Goal: Information Seeking & Learning: Check status

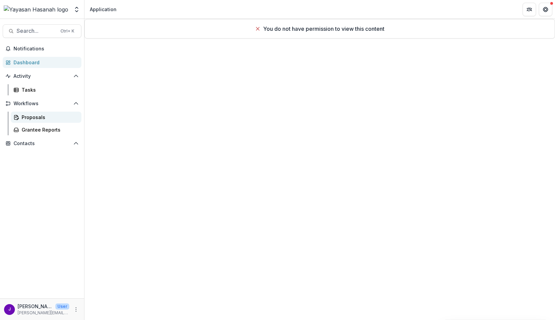
click at [31, 115] on div "Proposals" at bounding box center [49, 117] width 54 height 7
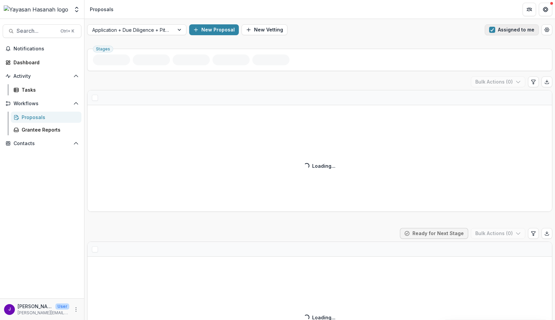
click at [493, 29] on span "button" at bounding box center [492, 30] width 6 height 6
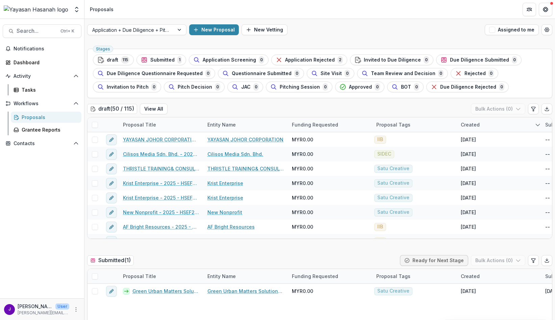
click at [64, 13] on div at bounding box center [36, 10] width 67 height 14
click at [75, 11] on icon "Open entity switcher" at bounding box center [76, 9] width 7 height 7
click at [78, 12] on icon "Open entity switcher" at bounding box center [76, 9] width 7 height 7
click at [359, 39] on div "Application + Due Diligence + Pitching Process New Proposal New Vetting Assigne…" at bounding box center [319, 30] width 471 height 22
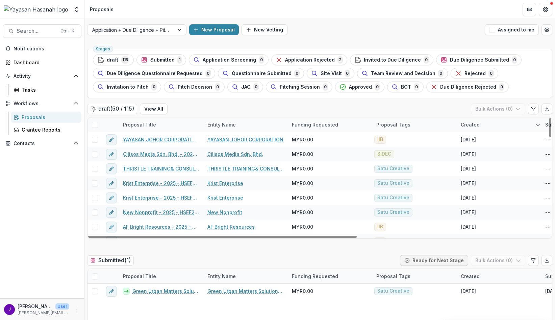
click at [253, 118] on div "Entity Name" at bounding box center [245, 124] width 84 height 15
click at [256, 115] on div "draft ( 50 / 115 ) View All Bulk Actions ( 0 )" at bounding box center [319, 110] width 465 height 14
click at [138, 124] on div "Proposal Title" at bounding box center [139, 124] width 41 height 7
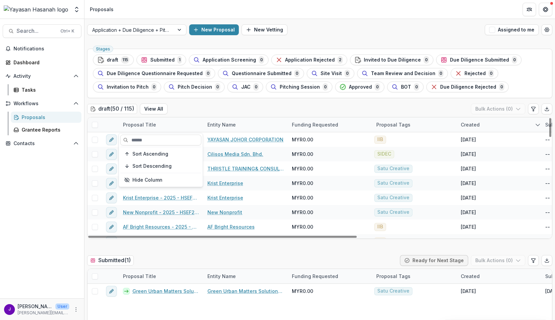
click at [140, 125] on div "Proposal Title" at bounding box center [139, 124] width 41 height 7
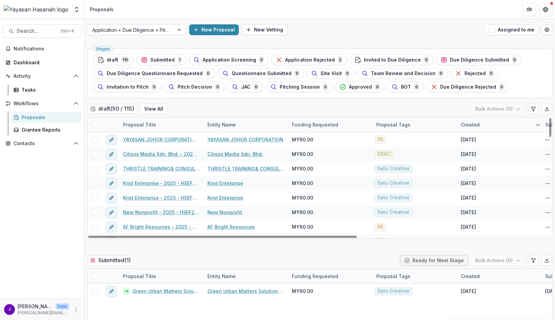
click at [221, 114] on div "draft ( 50 / 115 ) View All Bulk Actions ( 0 )" at bounding box center [319, 110] width 465 height 14
click at [298, 35] on div "New Proposal New Vetting" at bounding box center [335, 29] width 293 height 11
click at [104, 9] on div "Proposals" at bounding box center [102, 9] width 24 height 7
click at [112, 10] on div "Proposals" at bounding box center [102, 9] width 24 height 7
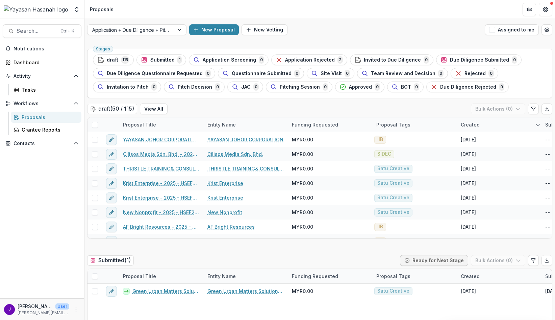
click at [112, 10] on div "Proposals" at bounding box center [102, 9] width 24 height 7
click at [109, 10] on div "Proposals" at bounding box center [102, 9] width 24 height 7
click at [91, 10] on div "Proposals" at bounding box center [102, 9] width 24 height 7
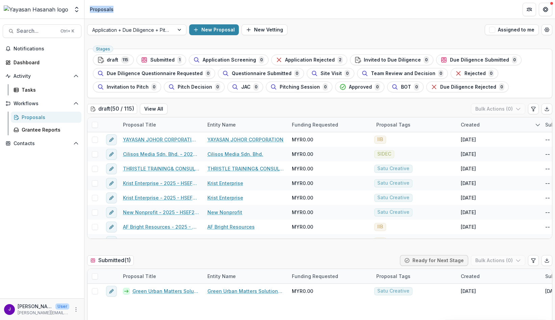
drag, startPoint x: 91, startPoint y: 10, endPoint x: 165, endPoint y: 15, distance: 73.8
click at [165, 15] on header "Proposals" at bounding box center [319, 9] width 471 height 19
drag, startPoint x: 115, startPoint y: 14, endPoint x: 96, endPoint y: 9, distance: 19.5
click at [114, 14] on li "Proposals" at bounding box center [101, 9] width 29 height 10
click at [92, 7] on div "Proposals" at bounding box center [102, 9] width 24 height 7
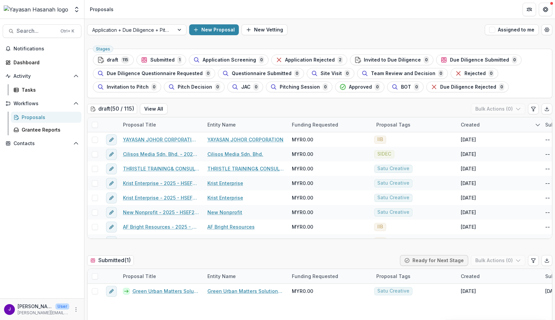
click at [93, 8] on div "Proposals" at bounding box center [102, 9] width 24 height 7
copy div "Proposals"
click at [123, 7] on header "Proposals" at bounding box center [319, 9] width 471 height 19
click at [107, 8] on div "Proposals" at bounding box center [102, 9] width 24 height 7
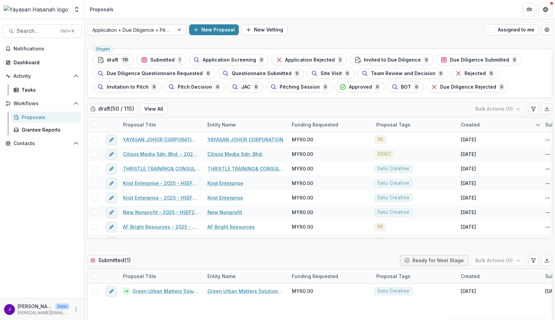
click at [107, 8] on div "Proposals" at bounding box center [102, 9] width 24 height 7
drag, startPoint x: 107, startPoint y: 8, endPoint x: 255, endPoint y: 19, distance: 148.5
click at [255, 19] on div "Application + Due Diligence + Pitching Process New Proposal New Vetting Assigne…" at bounding box center [319, 30] width 471 height 22
click at [238, 13] on header "Proposals" at bounding box center [319, 9] width 471 height 19
click at [114, 9] on div "Proposals" at bounding box center [101, 9] width 29 height 10
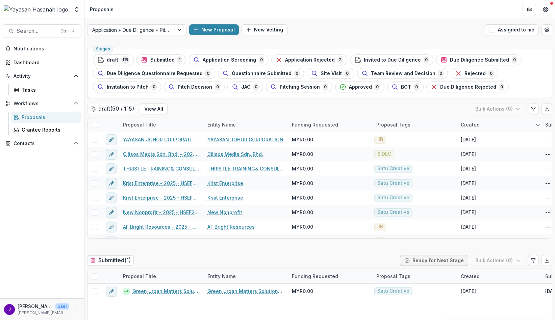
click at [112, 9] on div "Proposals" at bounding box center [102, 9] width 24 height 7
drag, startPoint x: 112, startPoint y: 9, endPoint x: 168, endPoint y: 10, distance: 55.8
click at [178, 10] on header "Proposals" at bounding box center [319, 9] width 471 height 19
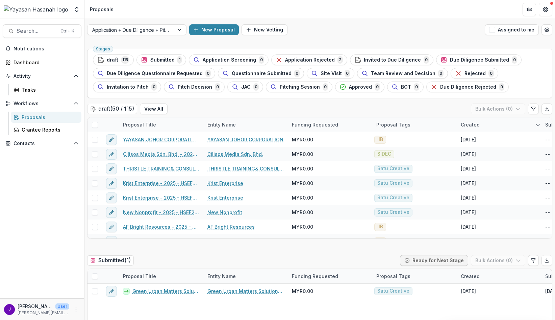
click at [101, 9] on div "Proposals" at bounding box center [102, 9] width 24 height 7
drag, startPoint x: 101, startPoint y: 9, endPoint x: 164, endPoint y: 13, distance: 63.3
click at [168, 13] on header "Proposals" at bounding box center [319, 9] width 471 height 19
click at [105, 10] on div "Proposals" at bounding box center [102, 9] width 24 height 7
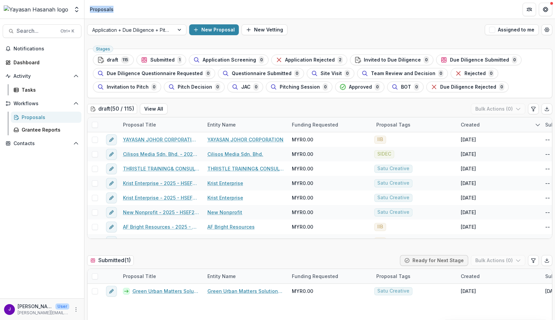
click at [105, 10] on div "Proposals" at bounding box center [102, 9] width 24 height 7
drag, startPoint x: 105, startPoint y: 10, endPoint x: 170, endPoint y: 13, distance: 65.6
click at [175, 11] on header "Proposals" at bounding box center [319, 9] width 471 height 19
click at [342, 38] on div "Application + Due Diligence + Pitching Process New Proposal New Vetting Assigne…" at bounding box center [319, 30] width 471 height 22
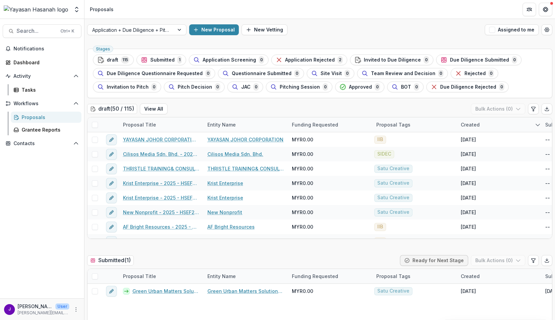
click at [317, 40] on div "Application + Due Diligence + Pitching Process New Proposal New Vetting Assigne…" at bounding box center [319, 30] width 471 height 22
click at [310, 39] on div "Application + Due Diligence + Pitching Process New Proposal New Vetting Assigne…" at bounding box center [319, 30] width 471 height 22
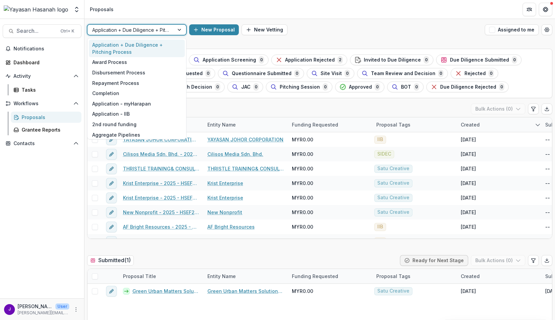
click at [131, 27] on div at bounding box center [130, 30] width 77 height 8
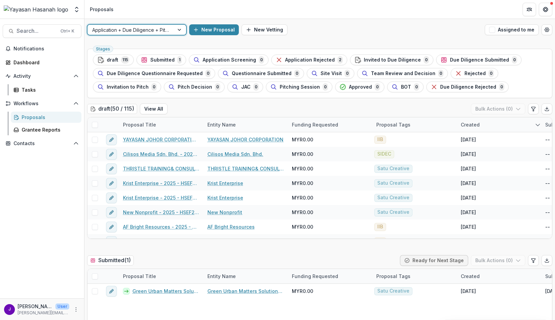
click at [307, 31] on div "New Proposal New Vetting" at bounding box center [335, 29] width 293 height 11
click at [76, 8] on icon "Open entity switcher" at bounding box center [76, 9] width 7 height 7
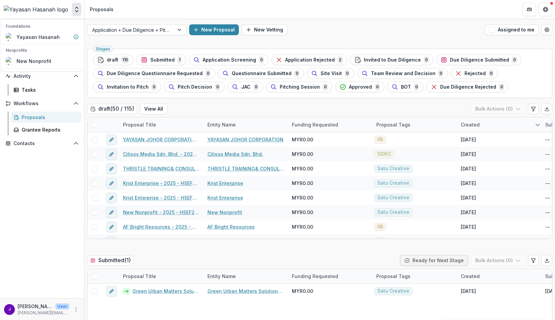
click at [76, 8] on icon "Open entity switcher" at bounding box center [76, 9] width 7 height 7
click at [112, 7] on div "Proposals" at bounding box center [102, 9] width 24 height 7
click at [108, 7] on div "Proposals" at bounding box center [102, 9] width 24 height 7
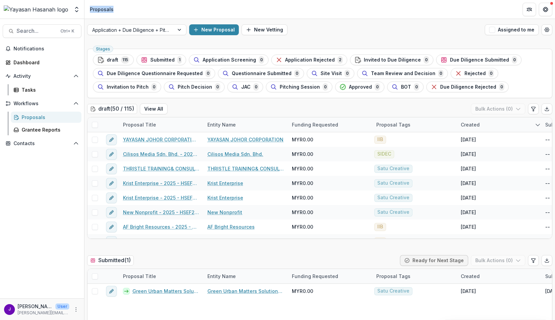
drag, startPoint x: 108, startPoint y: 7, endPoint x: 176, endPoint y: 12, distance: 67.7
click at [176, 12] on header "Proposals" at bounding box center [319, 9] width 471 height 19
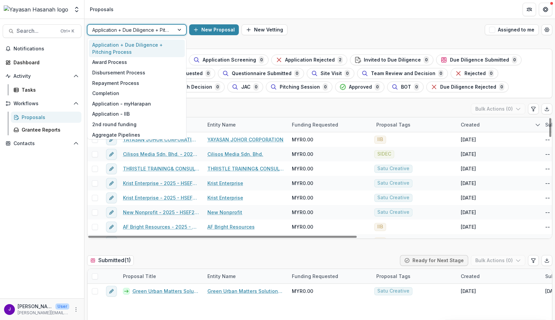
click at [153, 32] on div at bounding box center [130, 30] width 77 height 8
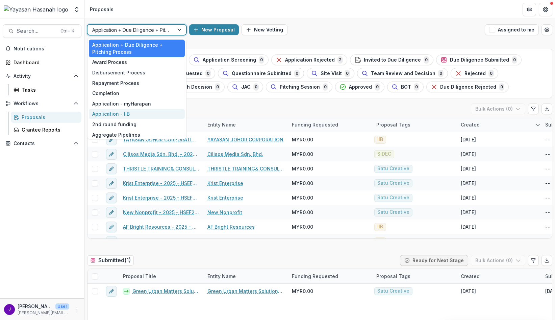
click at [148, 109] on div "Application - IIB" at bounding box center [137, 114] width 96 height 10
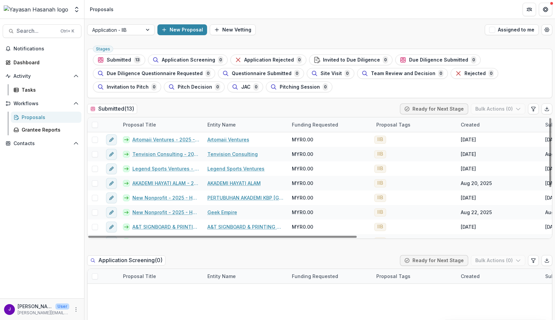
click at [333, 108] on div "Submitted ( 13 ) Ready for Next Stage Bulk Actions ( 0 )" at bounding box center [319, 110] width 465 height 14
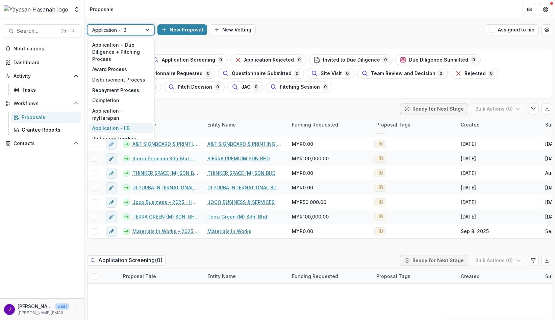
click at [132, 31] on div at bounding box center [114, 30] width 45 height 8
click at [125, 43] on div "Application + Due Diligence + Pitching Process" at bounding box center [121, 52] width 64 height 25
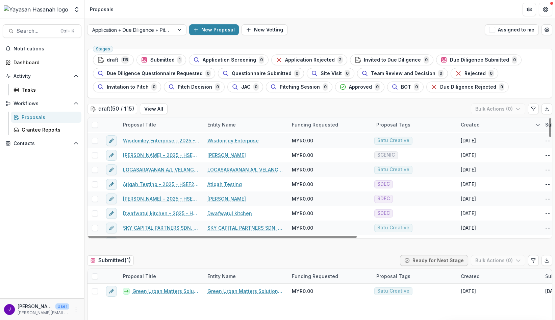
scroll to position [507, 0]
click at [464, 124] on div "Created" at bounding box center [470, 124] width 27 height 7
click at [494, 165] on span "Sort Descending" at bounding box center [489, 166] width 39 height 6
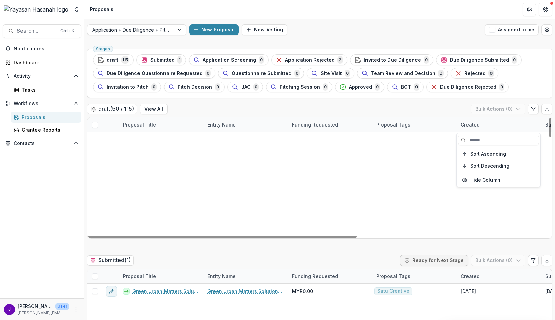
scroll to position [0, 0]
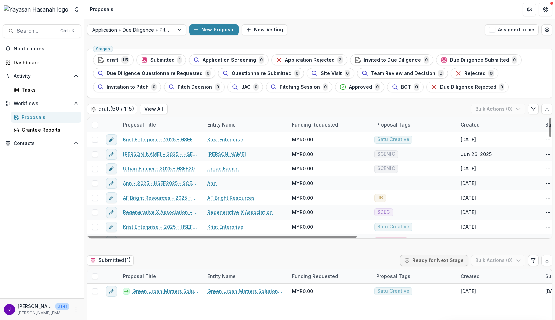
click at [407, 104] on div "draft ( 50 / 115 ) View All Bulk Actions ( 0 )" at bounding box center [319, 110] width 465 height 14
click at [468, 125] on div "Created" at bounding box center [470, 124] width 27 height 7
click at [486, 152] on span "Sort Ascending" at bounding box center [488, 154] width 36 height 6
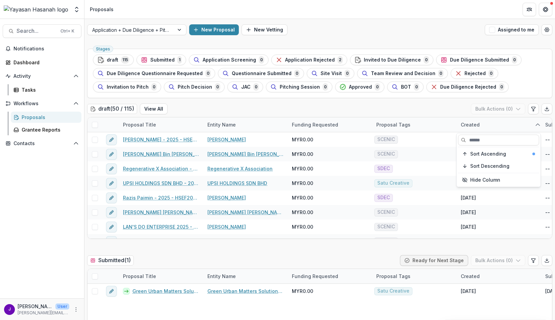
click at [486, 160] on div "Sort Ascending Sort Descending Hide Column" at bounding box center [499, 159] width 84 height 53
click at [486, 162] on button "Sort Descending" at bounding box center [498, 166] width 81 height 11
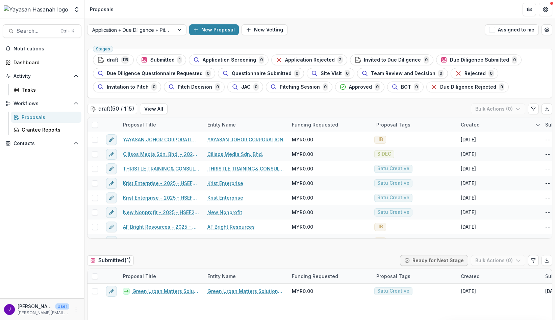
click at [435, 116] on div "draft ( 50 / 115 ) View All Bulk Actions ( 0 )" at bounding box center [319, 110] width 465 height 14
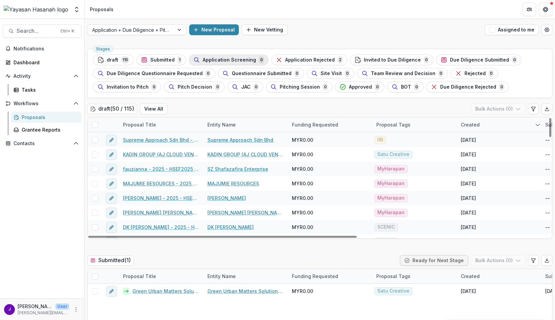
scroll to position [68, 0]
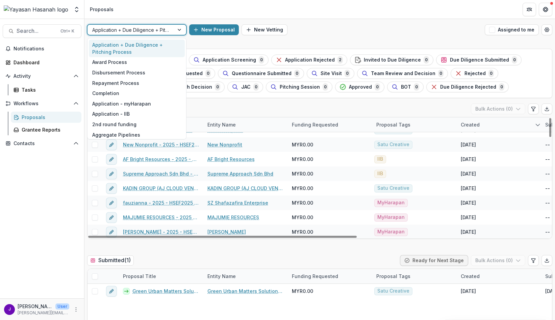
click at [155, 32] on div at bounding box center [130, 30] width 77 height 8
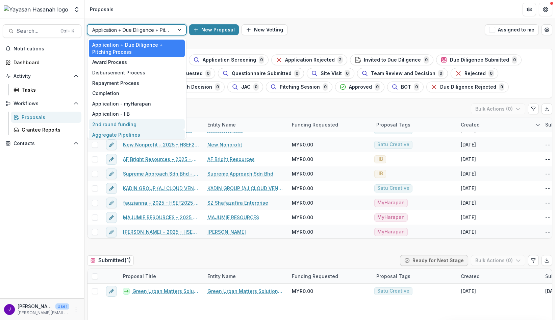
scroll to position [13, 0]
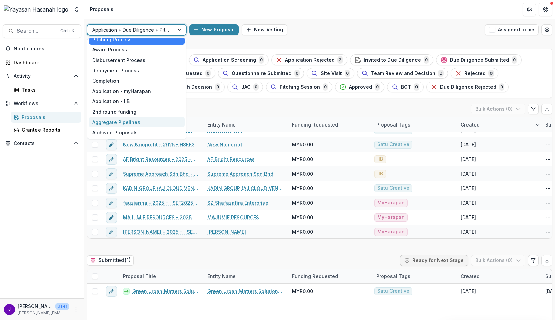
click at [254, 108] on div "draft ( 50 / 115 ) View All Bulk Actions ( 0 )" at bounding box center [319, 110] width 465 height 14
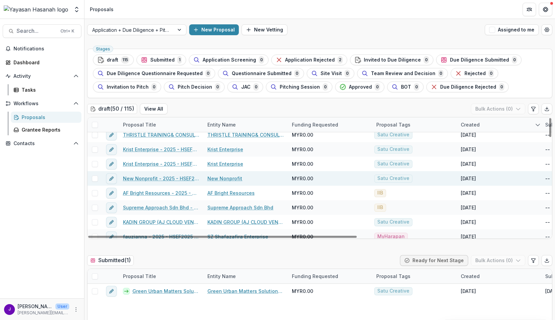
scroll to position [0, 0]
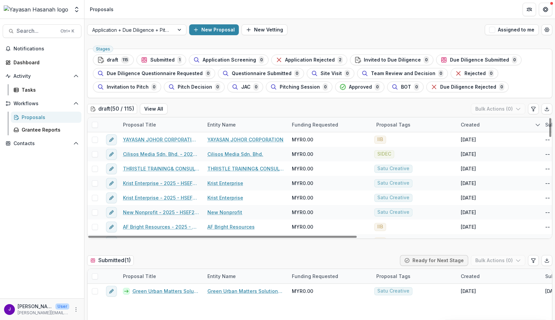
click at [321, 107] on div "draft ( 50 / 115 ) View All Bulk Actions ( 0 )" at bounding box center [319, 110] width 465 height 14
